Goal: Transaction & Acquisition: Obtain resource

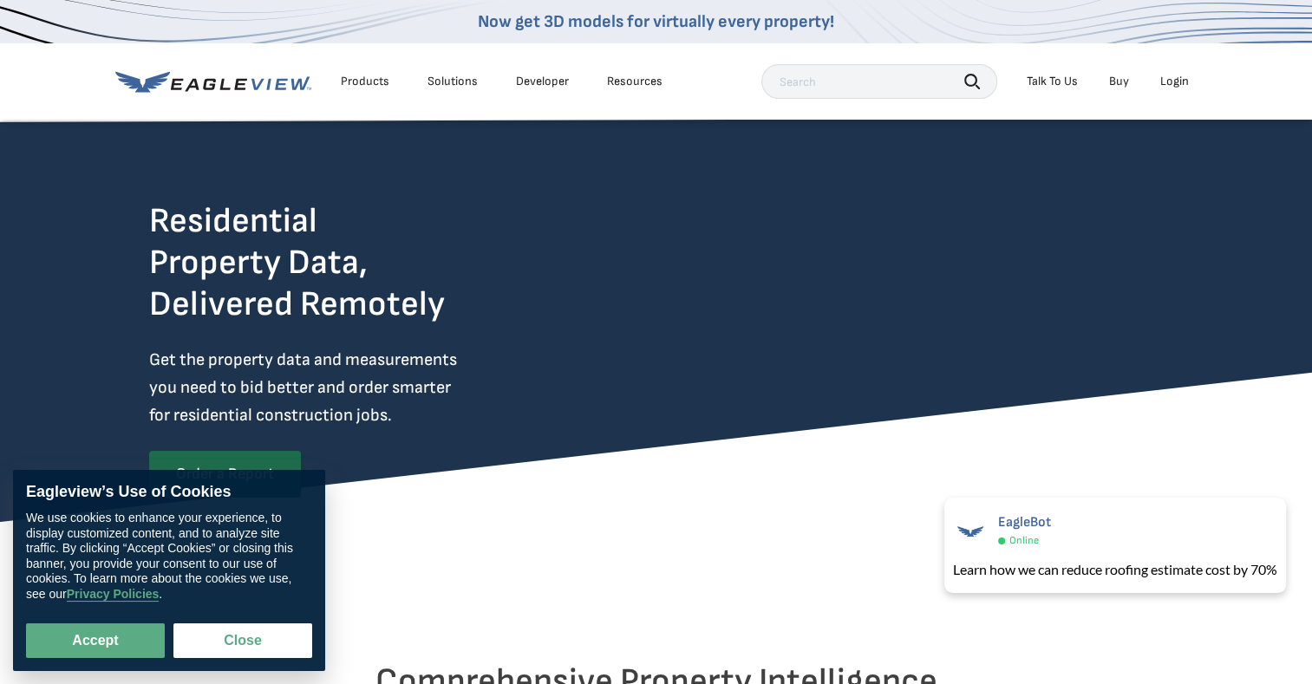
click at [1176, 82] on div "Login" at bounding box center [1174, 82] width 29 height 16
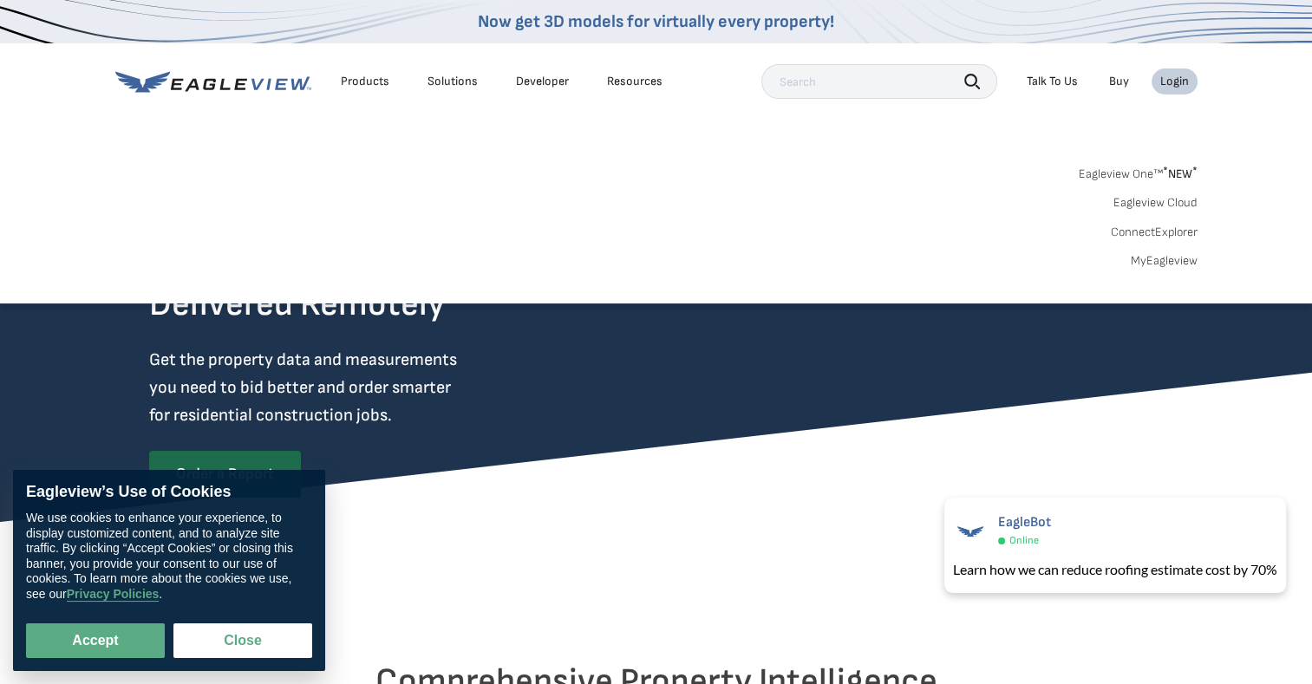
click at [1183, 258] on link "MyEagleview" at bounding box center [1163, 261] width 67 height 16
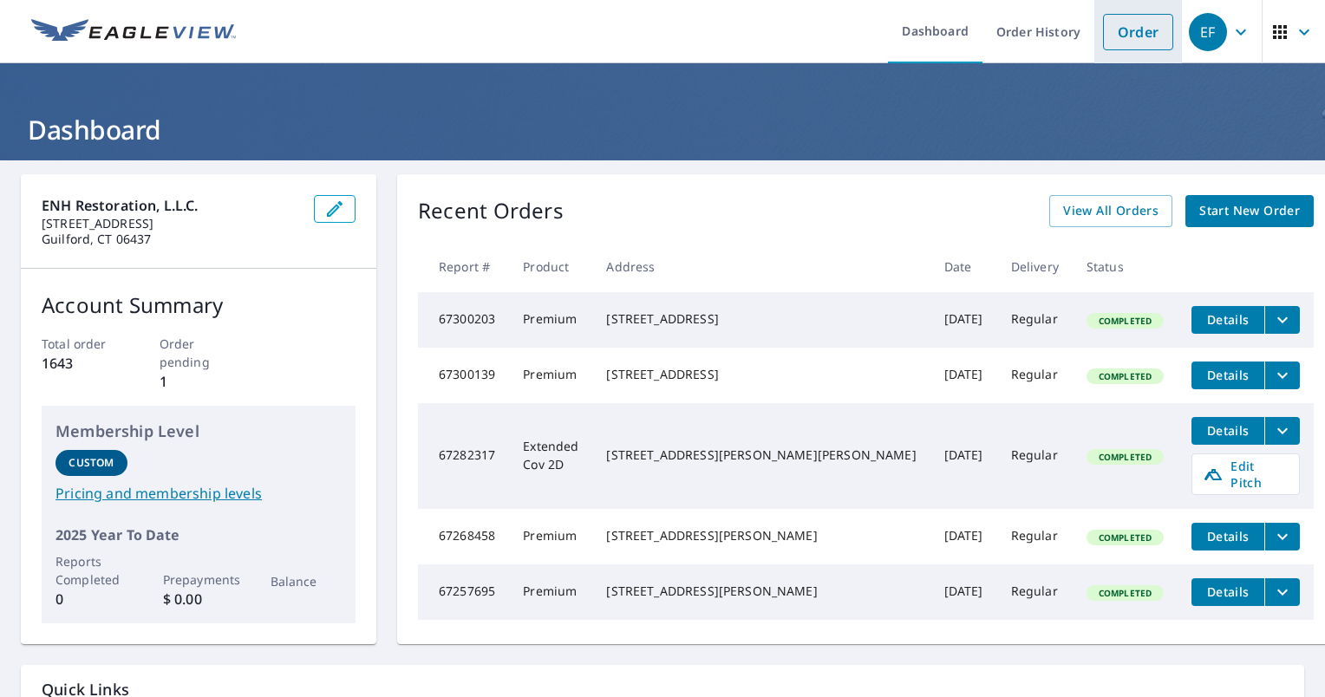
click at [1121, 31] on link "Order" at bounding box center [1138, 32] width 70 height 36
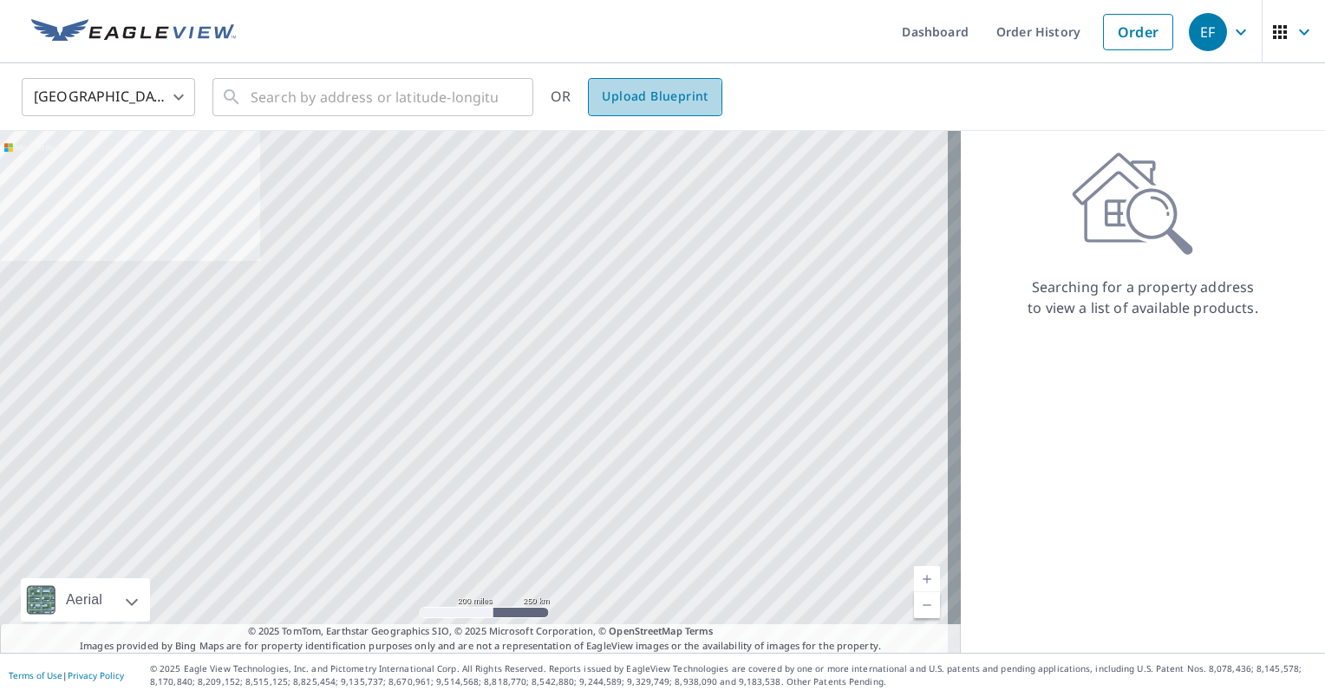
click at [638, 97] on span "Upload Blueprint" at bounding box center [655, 97] width 106 height 22
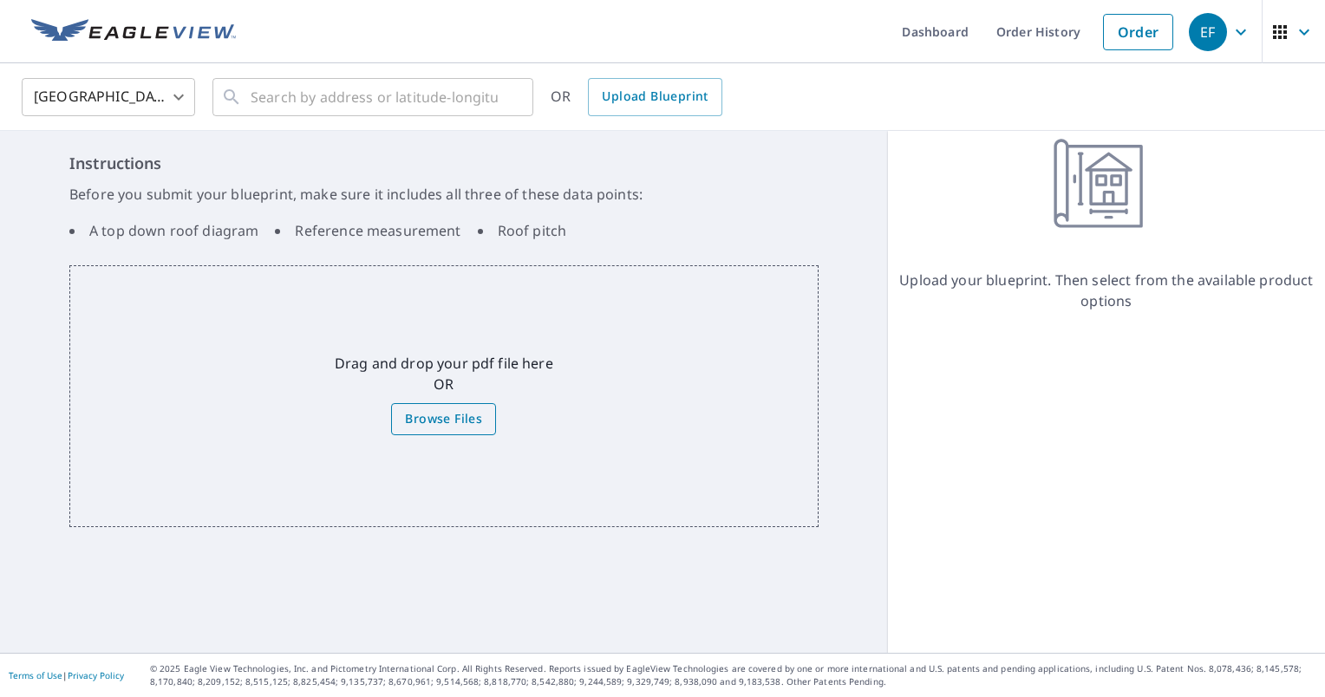
click at [474, 426] on span "Browse Files" at bounding box center [443, 419] width 77 height 22
click at [0, 0] on input "Browse Files" at bounding box center [0, 0] width 0 height 0
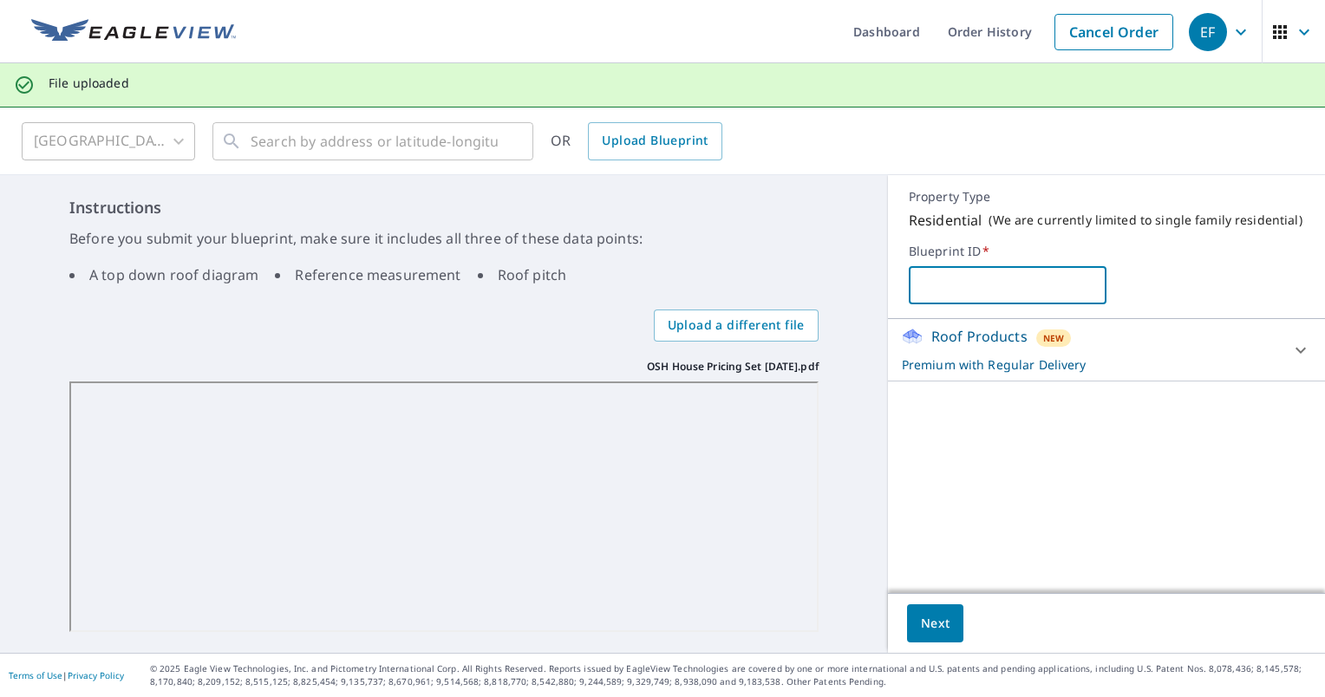
click at [946, 298] on input "text" at bounding box center [1008, 285] width 198 height 49
type input "[PERSON_NAME] house"
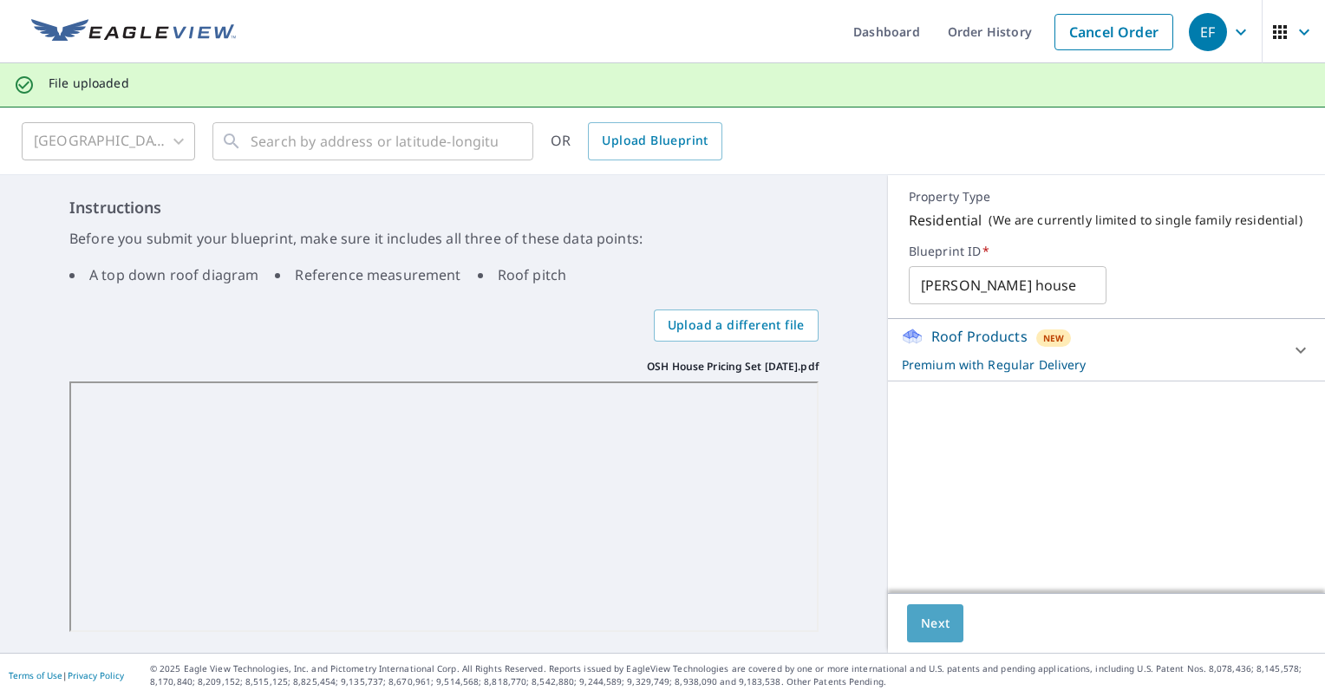
click at [930, 628] on span "Next" at bounding box center [935, 624] width 29 height 22
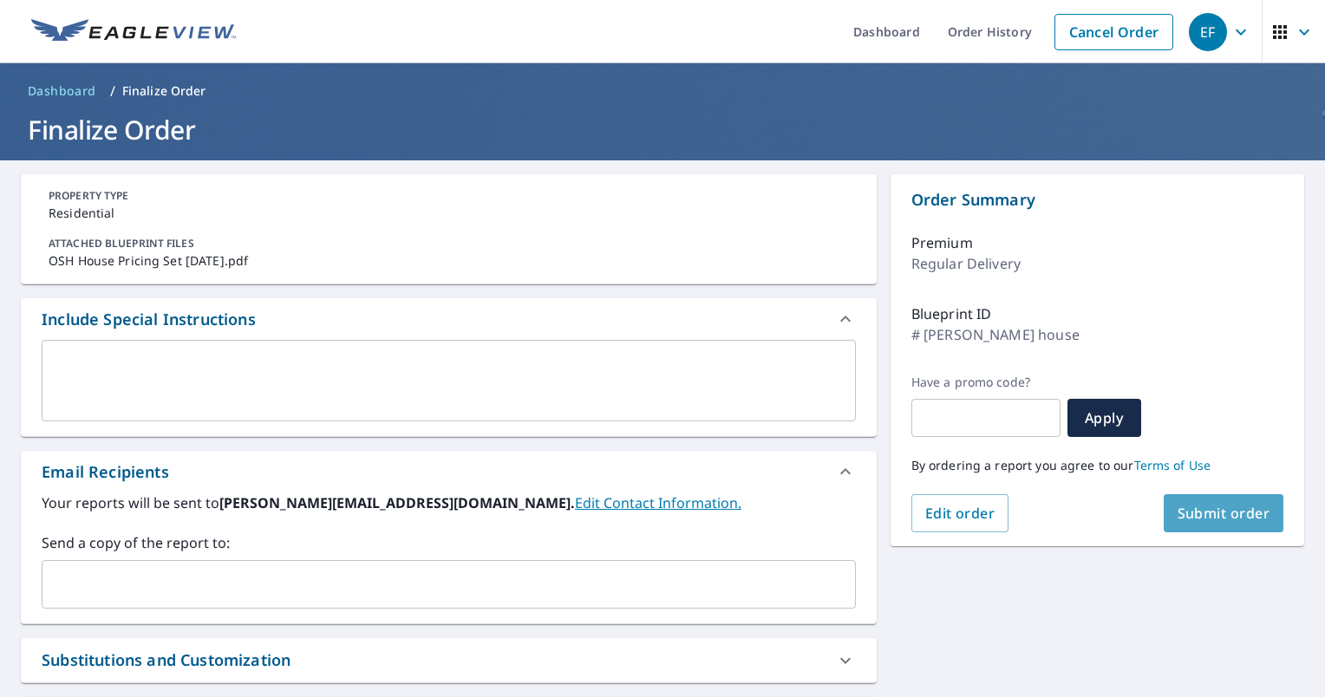
click at [1215, 517] on span "Submit order" at bounding box center [1223, 513] width 93 height 19
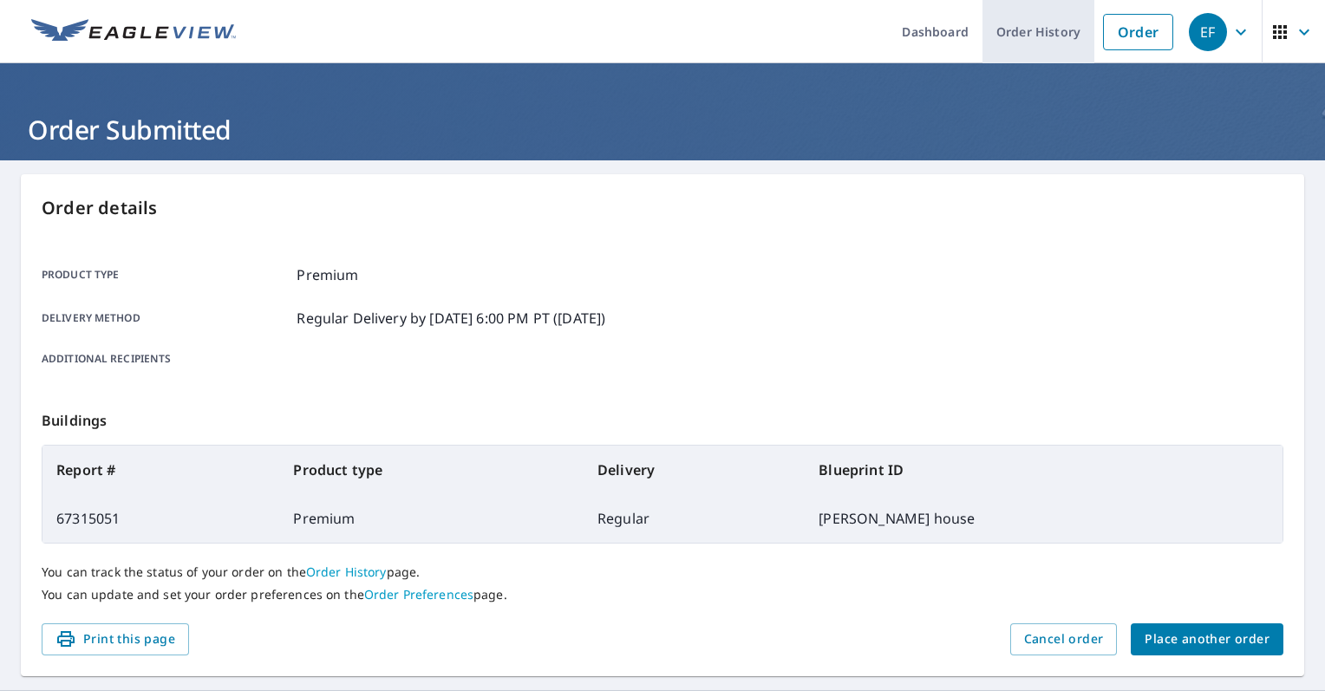
click at [1023, 36] on link "Order History" at bounding box center [1038, 31] width 112 height 63
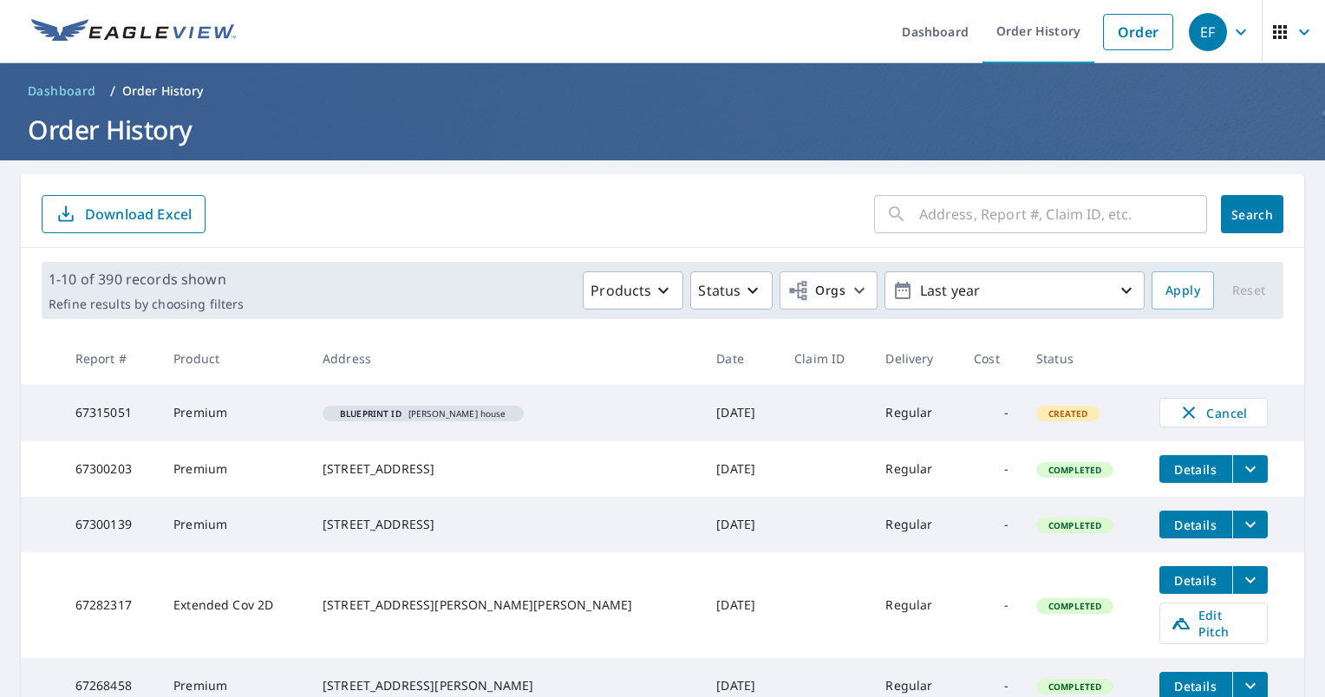
click at [947, 220] on input "text" at bounding box center [1063, 214] width 288 height 49
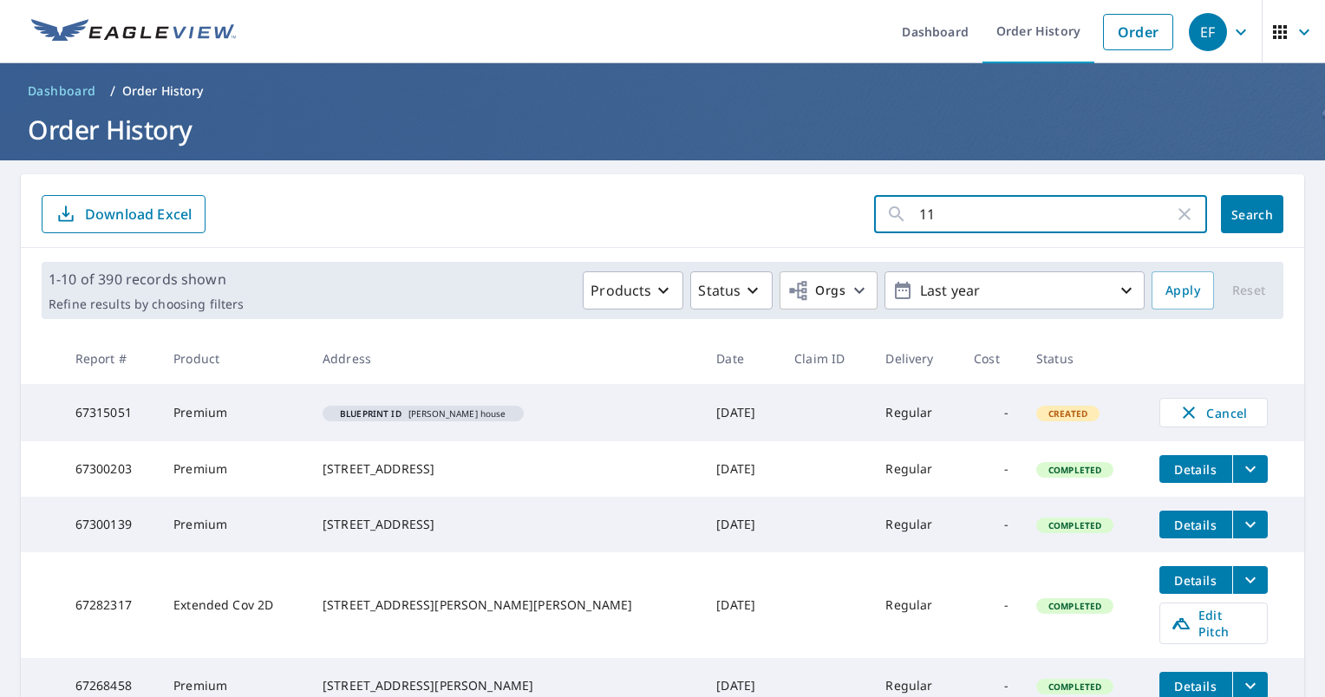
type input "11"
click at [1235, 216] on span "Search" at bounding box center [1252, 214] width 35 height 16
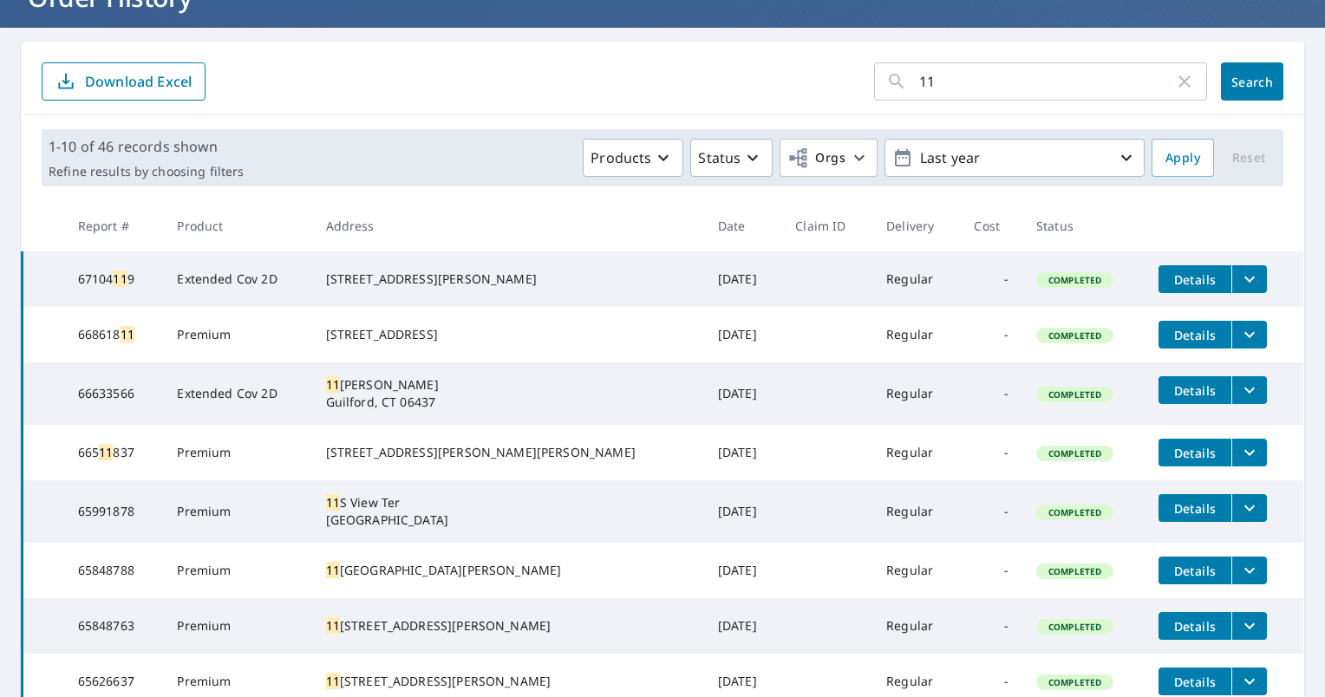
scroll to position [173, 0]
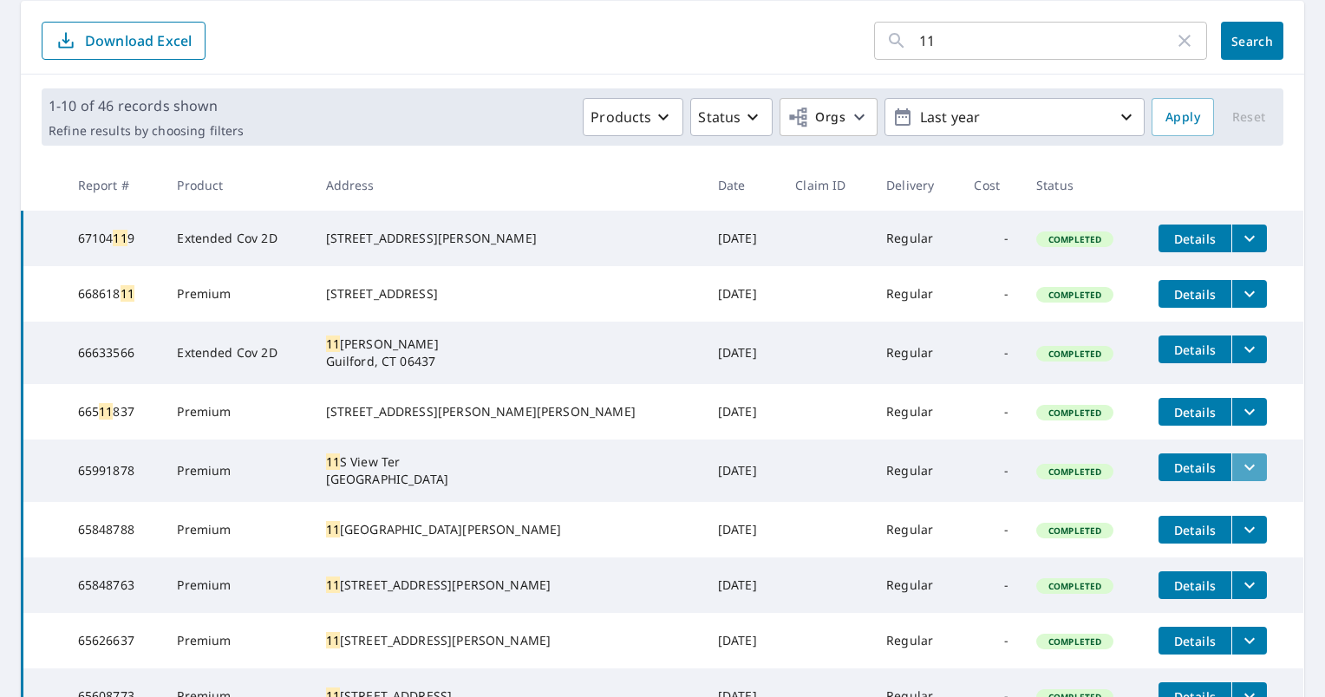
click at [1239, 478] on icon "filesDropdownBtn-65991878" at bounding box center [1249, 467] width 21 height 21
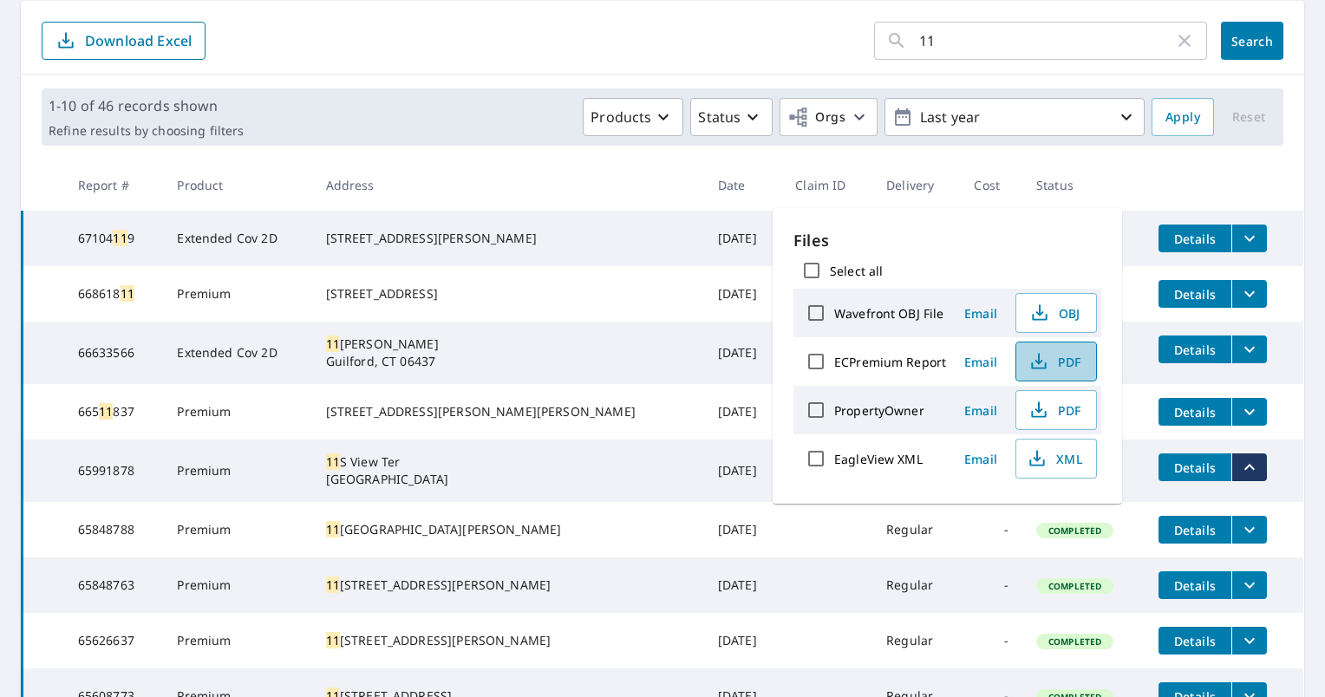
click at [1062, 367] on span "PDF" at bounding box center [1053, 361] width 55 height 21
click at [948, 41] on input "11" at bounding box center [1046, 40] width 255 height 49
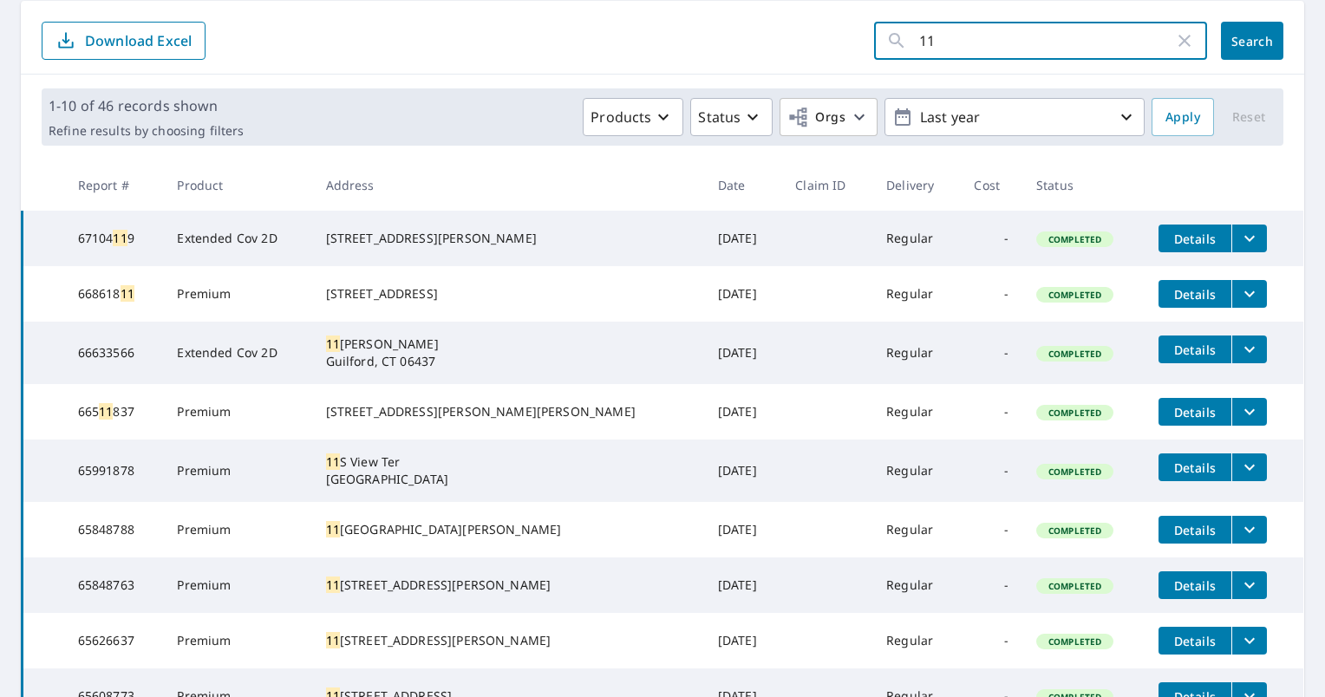
type input "1"
type input "11 Carnot court"
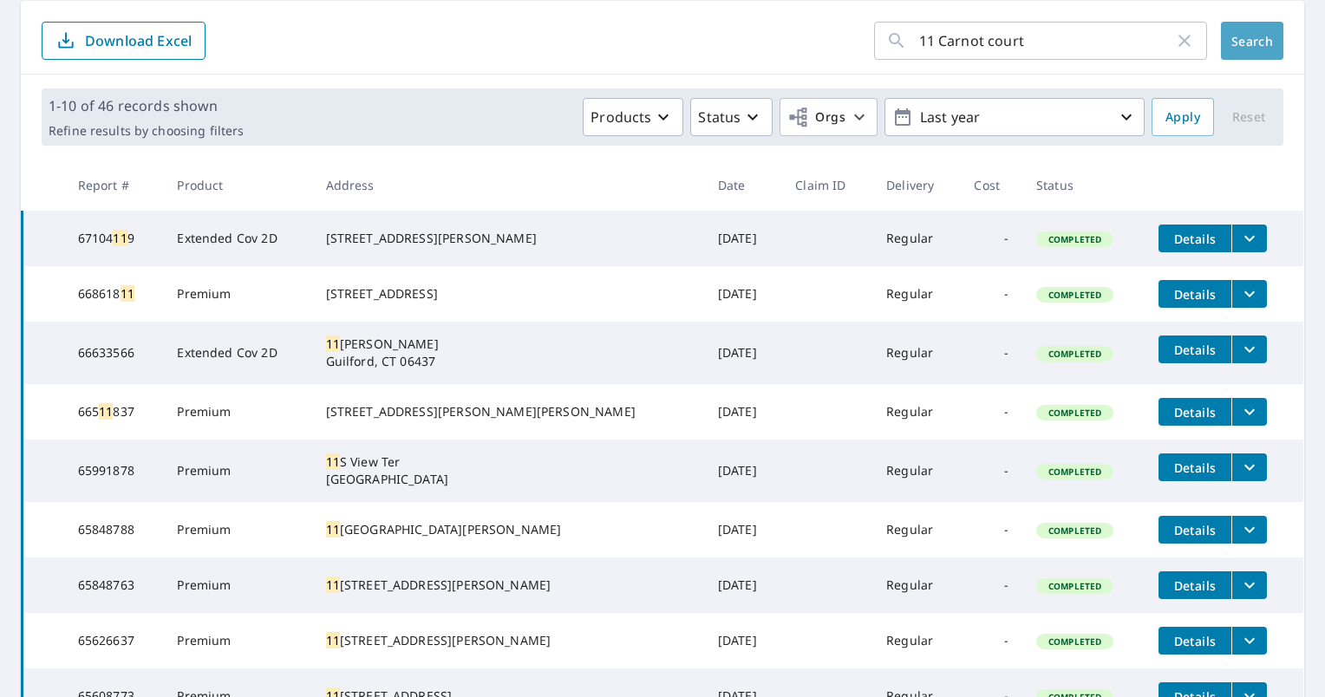
click at [1235, 42] on span "Search" at bounding box center [1252, 41] width 35 height 16
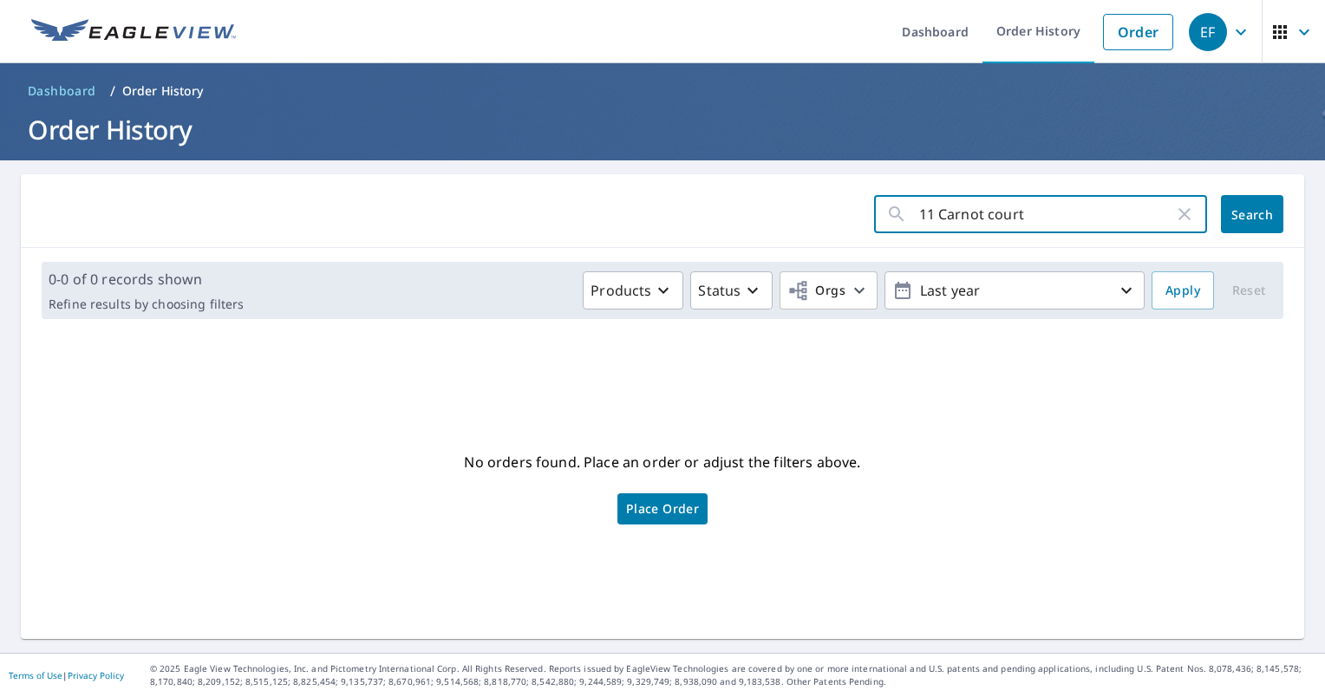
click at [1018, 218] on input "11 Carnot court" at bounding box center [1046, 214] width 255 height 49
click at [1018, 27] on link "Order History" at bounding box center [1038, 31] width 112 height 63
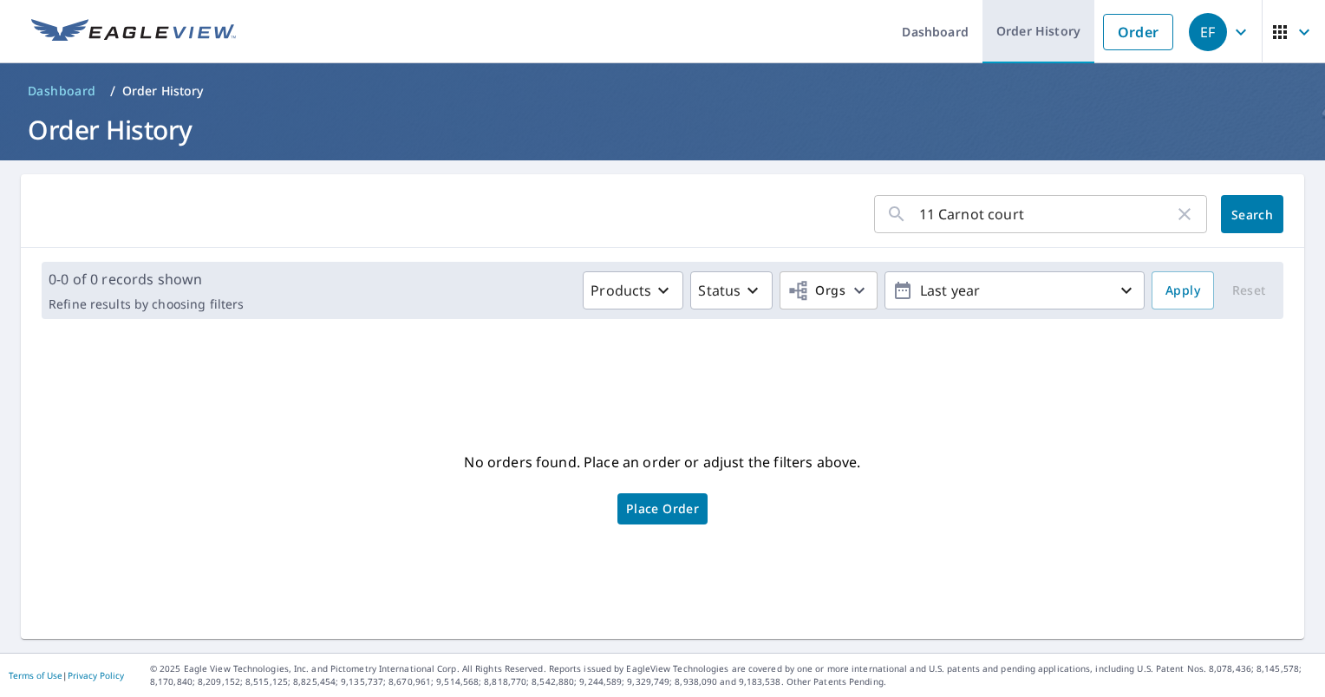
click at [1019, 46] on link "Order History" at bounding box center [1038, 31] width 112 height 63
click at [1026, 36] on link "Order History" at bounding box center [1038, 31] width 112 height 63
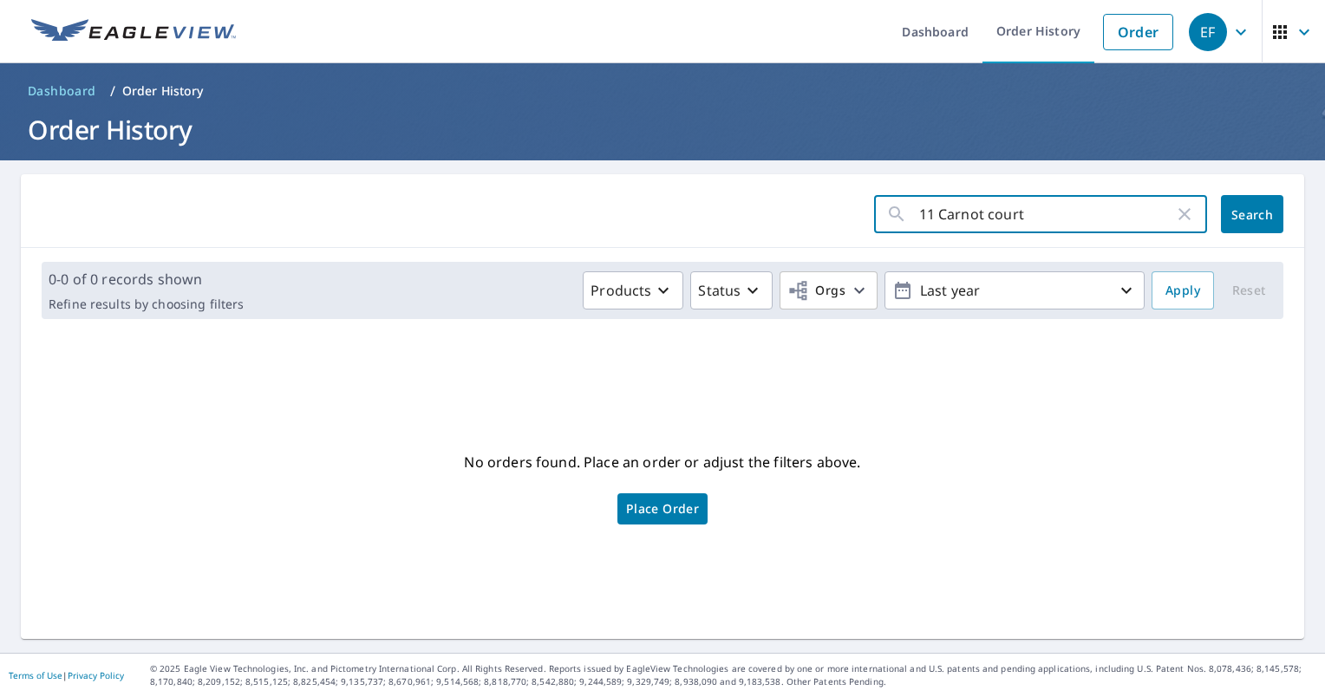
click at [1020, 218] on input "11 Carnot court" at bounding box center [1046, 214] width 255 height 49
type input "11"
click at [1235, 216] on span "Search" at bounding box center [1252, 214] width 35 height 16
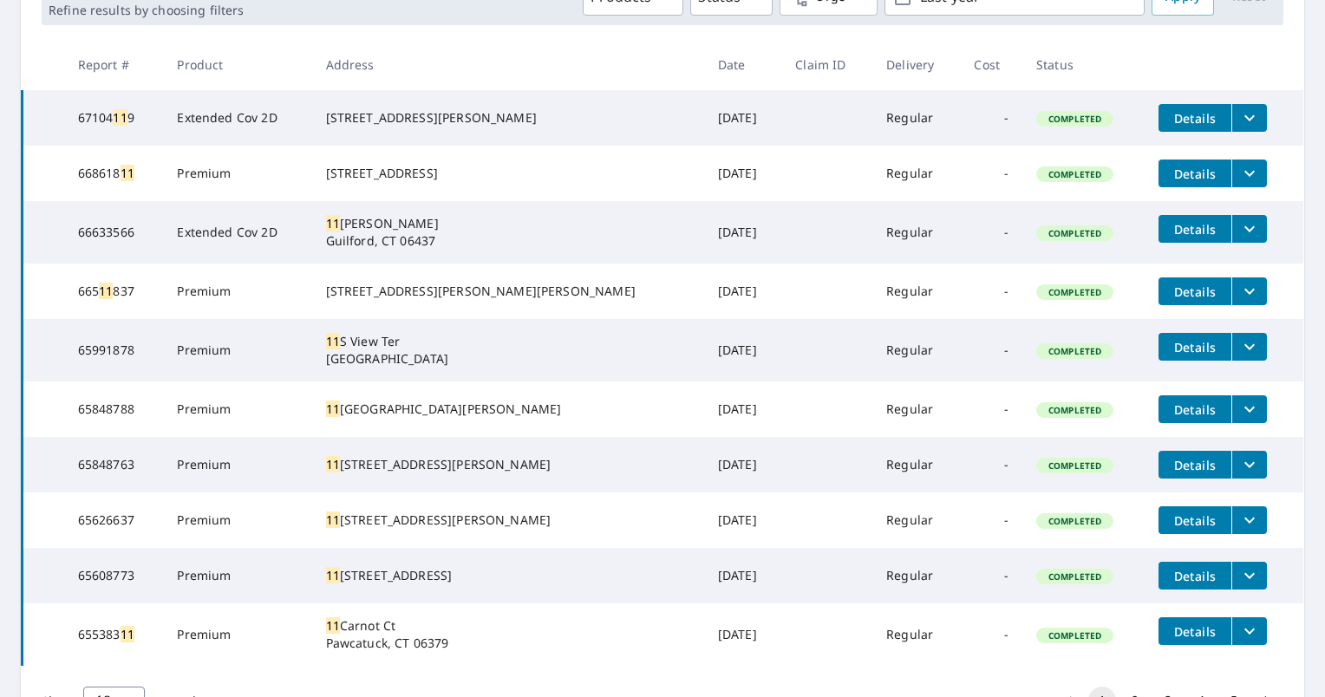
scroll to position [347, 0]
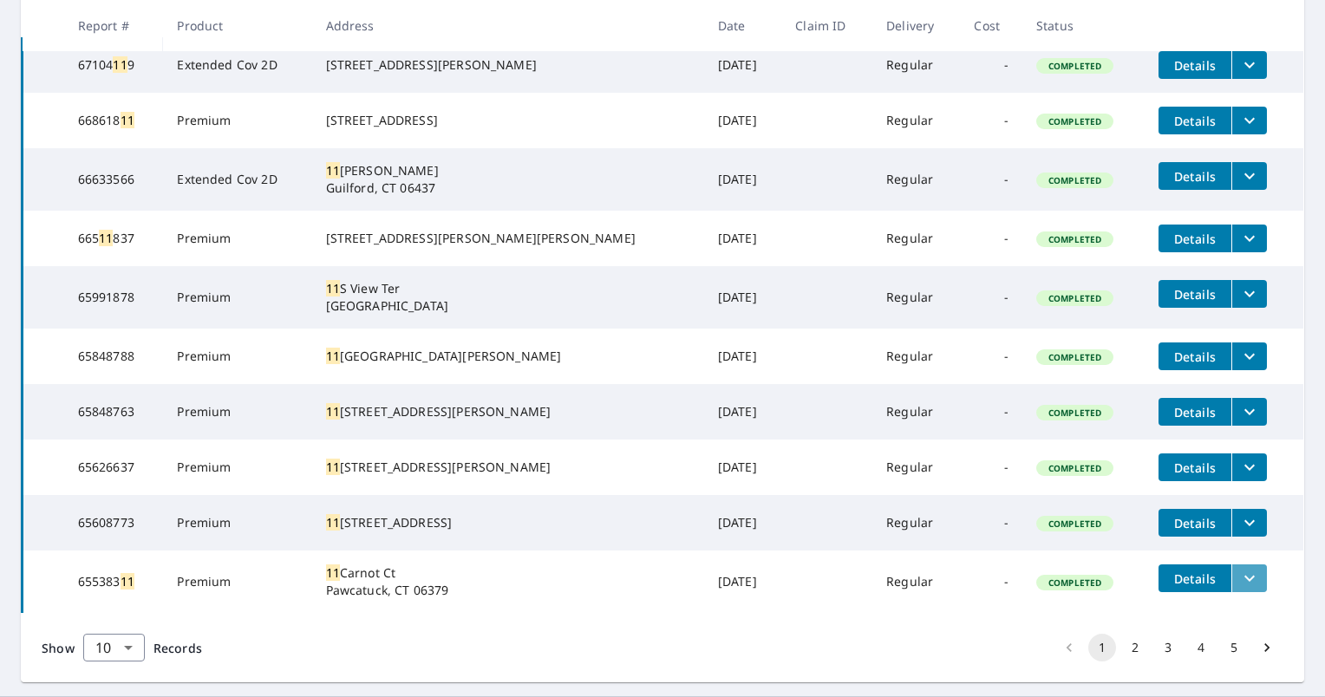
click at [1239, 589] on icon "filesDropdownBtn-65538311" at bounding box center [1249, 578] width 21 height 21
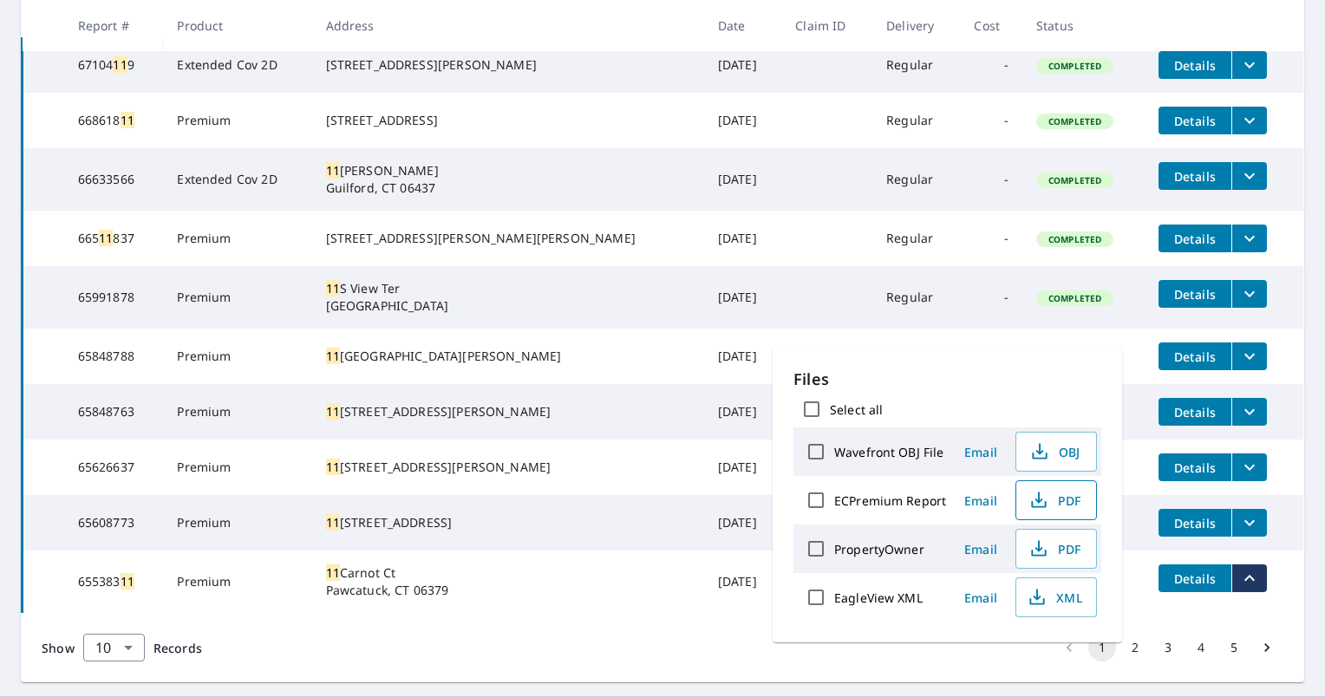
click at [1069, 505] on span "PDF" at bounding box center [1053, 500] width 55 height 21
